Goal: Task Accomplishment & Management: Complete application form

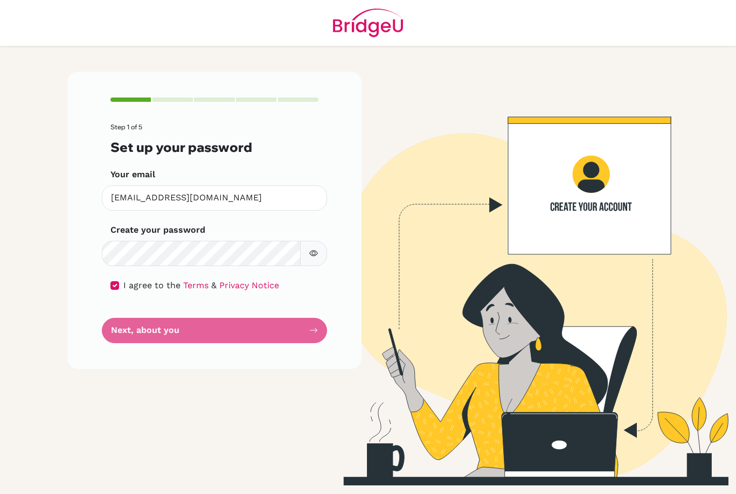
click at [281, 330] on form "Step 1 of 5 Set up your password Your email [EMAIL_ADDRESS][DOMAIN_NAME] Invali…" at bounding box center [215, 232] width 208 height 219
click at [259, 345] on div "Step 1 of 5 Set up your password Your email [EMAIL_ADDRESS][DOMAIN_NAME] Invali…" at bounding box center [214, 220] width 294 height 297
click at [256, 322] on form "Step 1 of 5 Set up your password Your email [EMAIL_ADDRESS][DOMAIN_NAME] Invali…" at bounding box center [215, 232] width 208 height 219
click at [319, 235] on div "Step 1 of 5 Set up your password Your email [EMAIL_ADDRESS][DOMAIN_NAME] Invali…" at bounding box center [214, 220] width 294 height 297
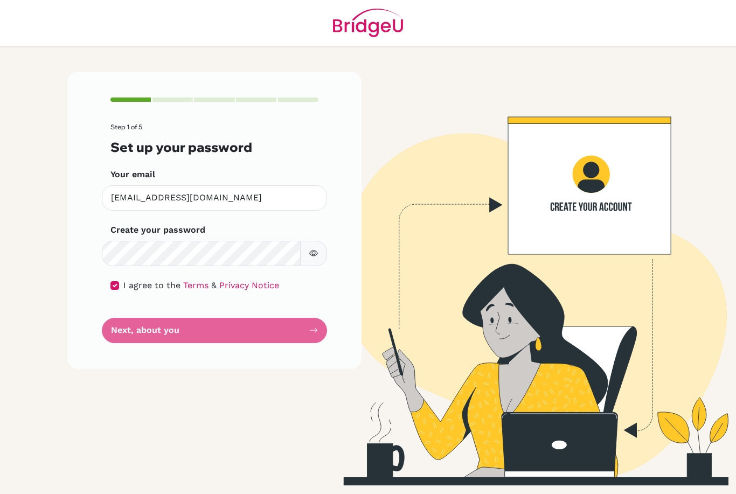
click at [313, 259] on button "button" at bounding box center [313, 253] width 27 height 25
click at [310, 252] on icon "button" at bounding box center [313, 253] width 9 height 9
click at [388, 284] on img at bounding box center [522, 279] width 615 height 414
click at [278, 344] on div "Step 1 of 5 Set up your password Your email [EMAIL_ADDRESS][DOMAIN_NAME] Invali…" at bounding box center [214, 220] width 294 height 297
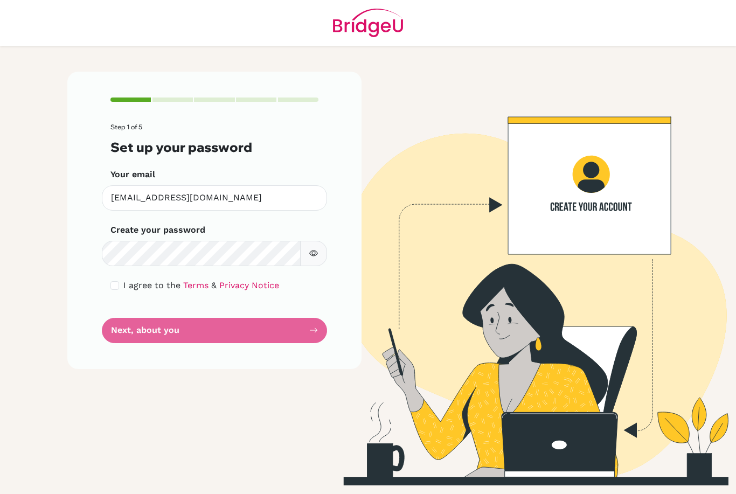
click at [287, 328] on form "Step 1 of 5 Set up your password Your email [EMAIL_ADDRESS][DOMAIN_NAME] Invali…" at bounding box center [215, 232] width 208 height 219
click at [120, 280] on div "I agree to the Terms & Privacy Notice" at bounding box center [215, 285] width 208 height 13
click at [119, 286] on input "checkbox" at bounding box center [115, 285] width 9 height 9
checkbox input "true"
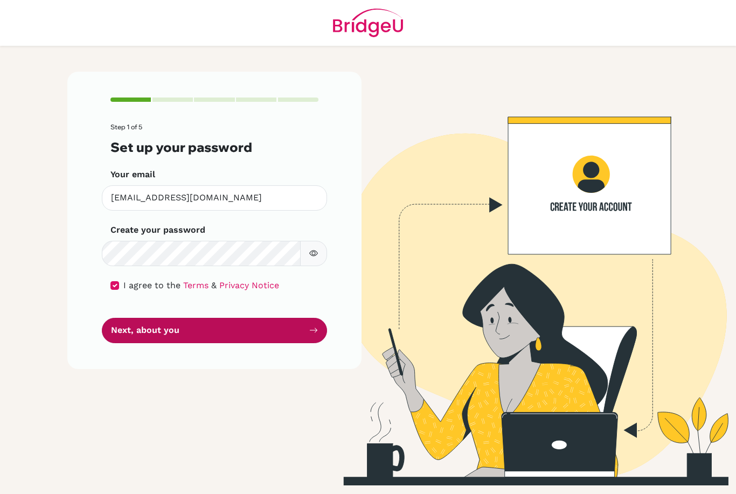
click at [138, 333] on button "Next, about you" at bounding box center [214, 330] width 225 height 25
click at [136, 327] on button "Next, about you" at bounding box center [214, 330] width 225 height 25
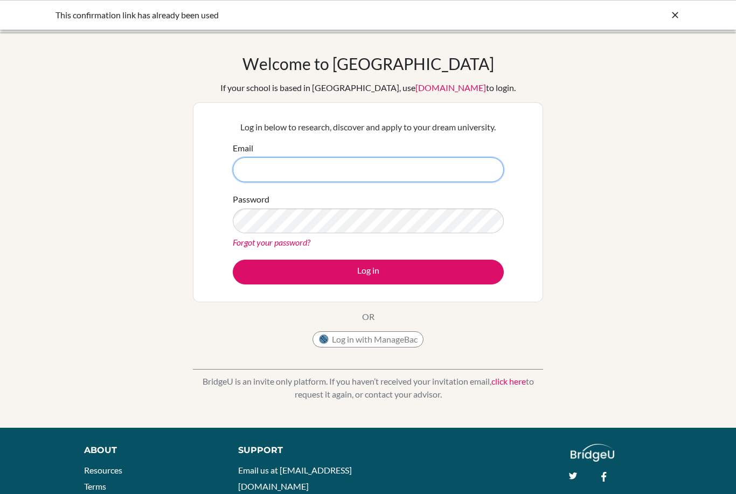
type input "[EMAIL_ADDRESS][DOMAIN_NAME]"
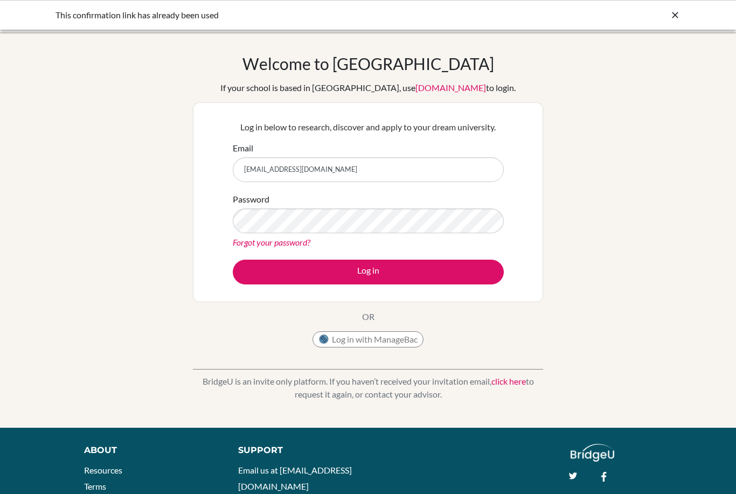
click at [368, 272] on button "Log in" at bounding box center [368, 272] width 271 height 25
